Goal: Task Accomplishment & Management: Manage account settings

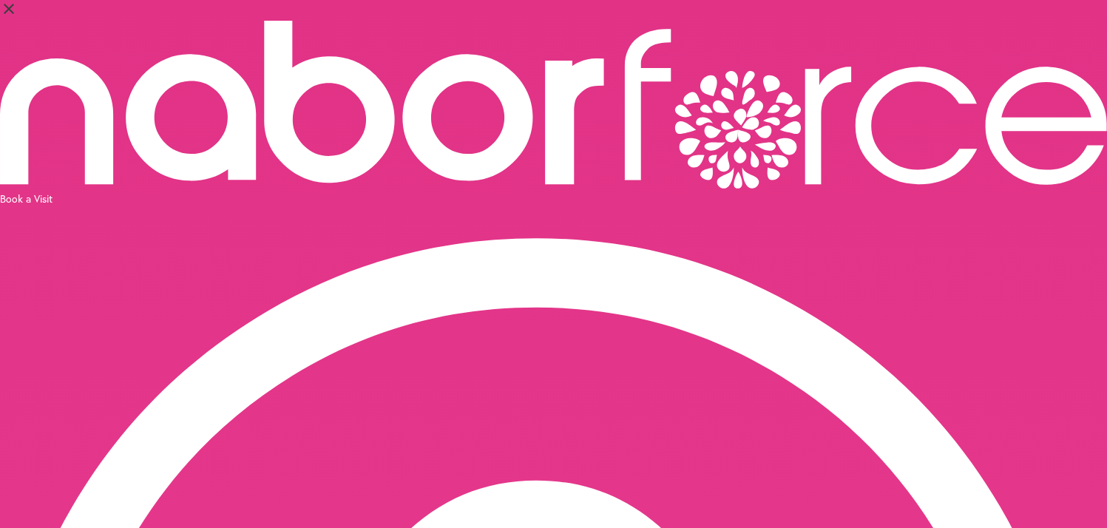
click at [625, 35] on icon at bounding box center [648, 104] width 46 height 151
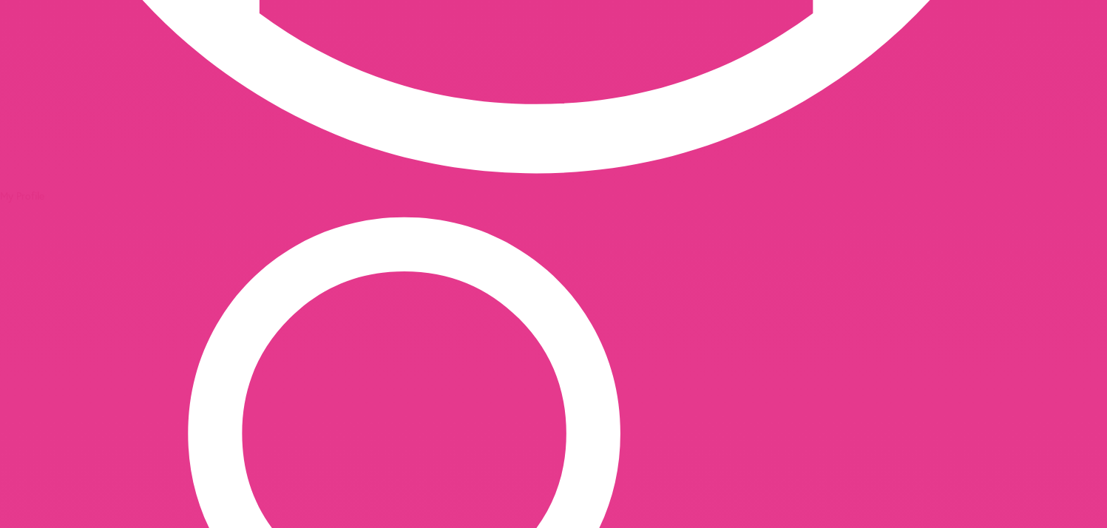
scroll to position [1132, 0]
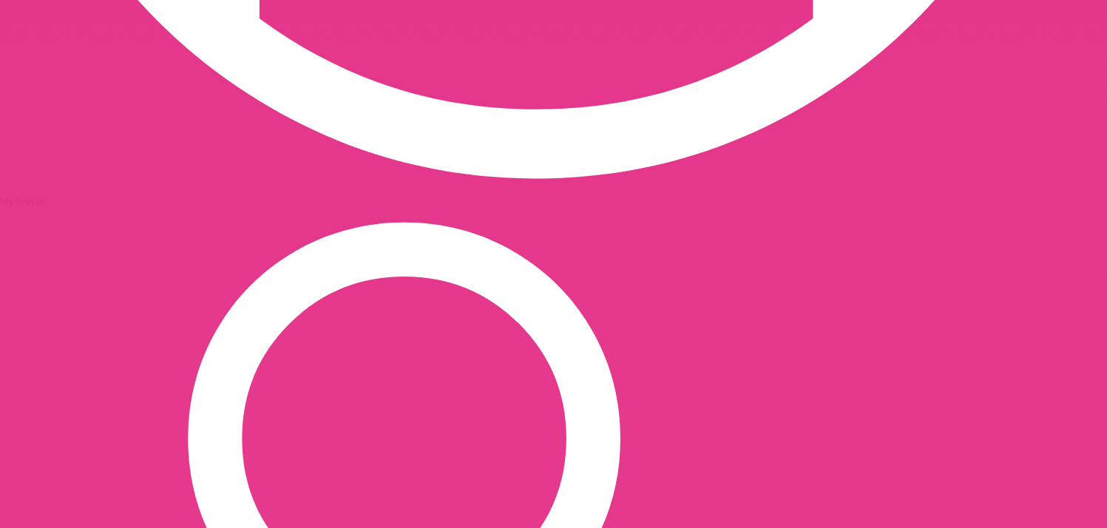
drag, startPoint x: 520, startPoint y: 460, endPoint x: 297, endPoint y: 464, distance: 222.6
copy p "[EMAIL_ADDRESS][DOMAIN_NAME] to cancel"
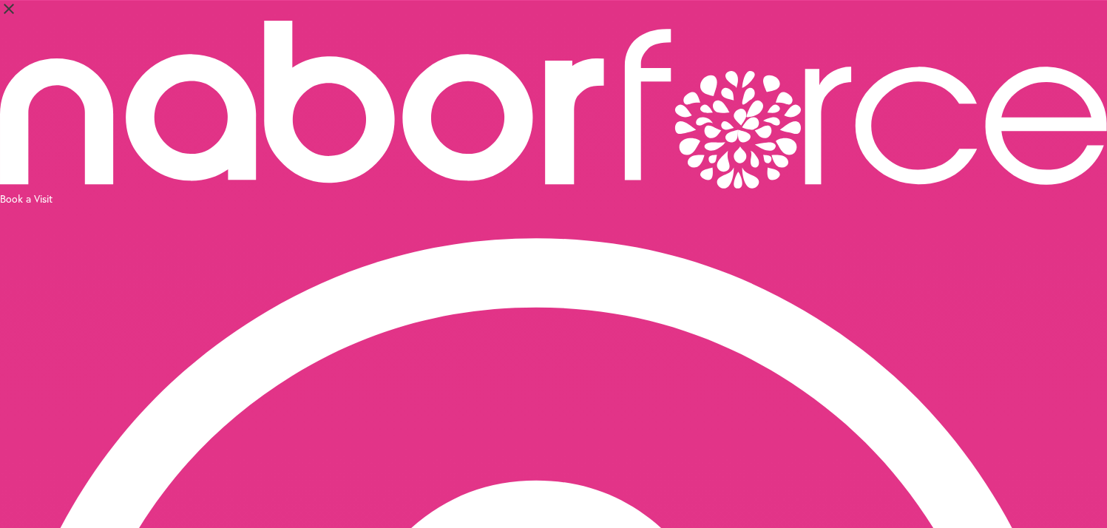
scroll to position [4, 0]
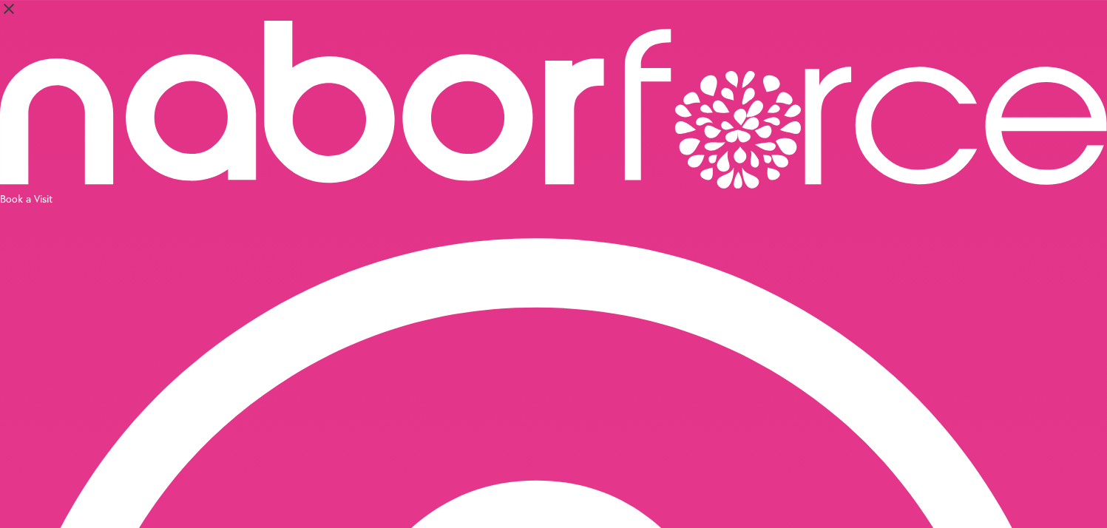
click at [146, 33] on icon at bounding box center [553, 105] width 1107 height 168
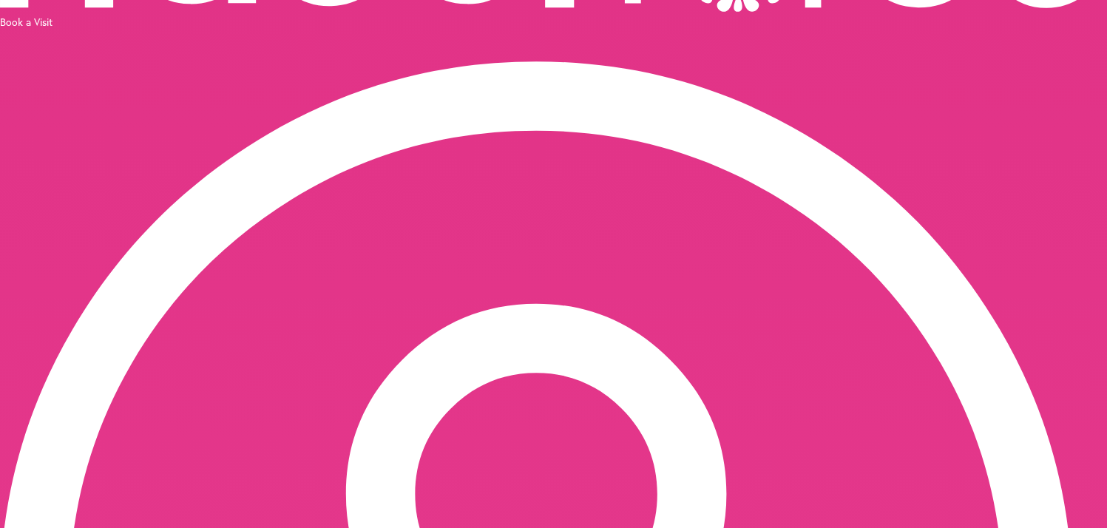
scroll to position [223, 0]
